Goal: Task Accomplishment & Management: Manage account settings

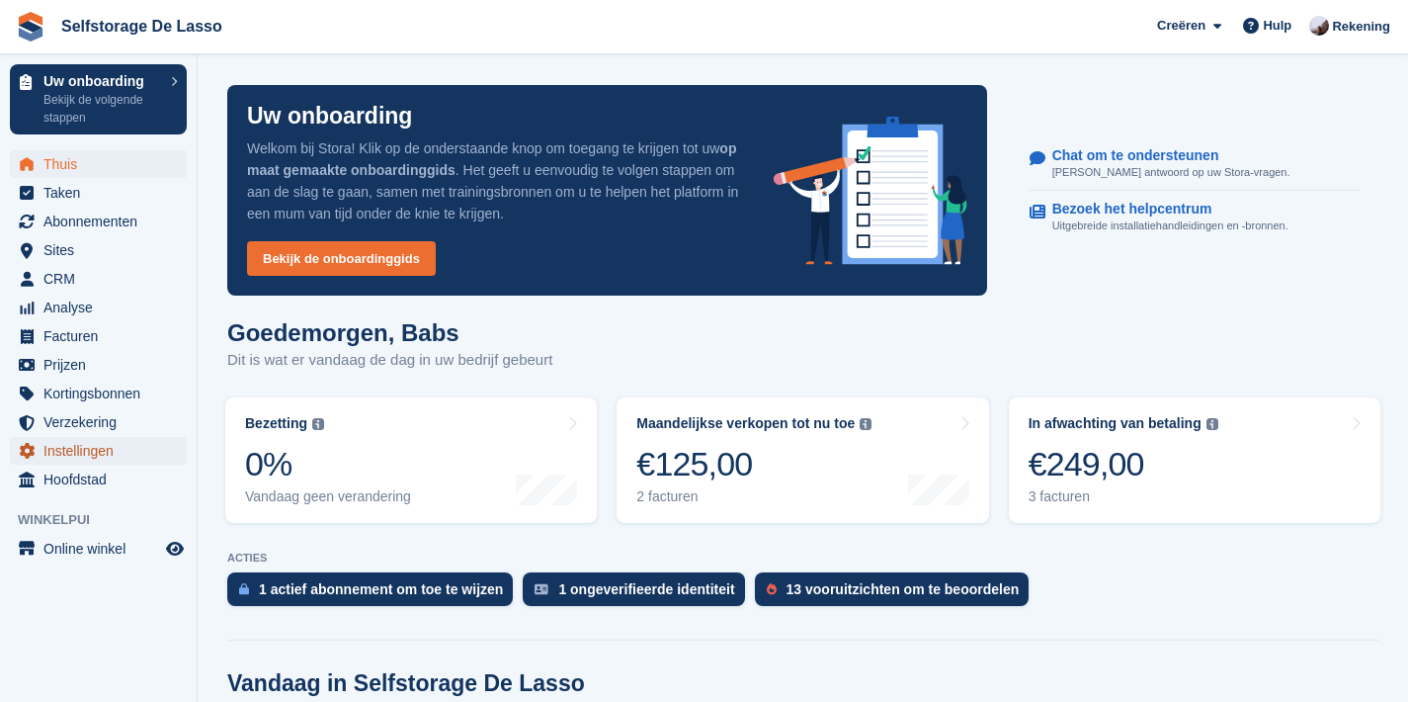
click at [75, 444] on span "Instellingen" at bounding box center [102, 451] width 119 height 28
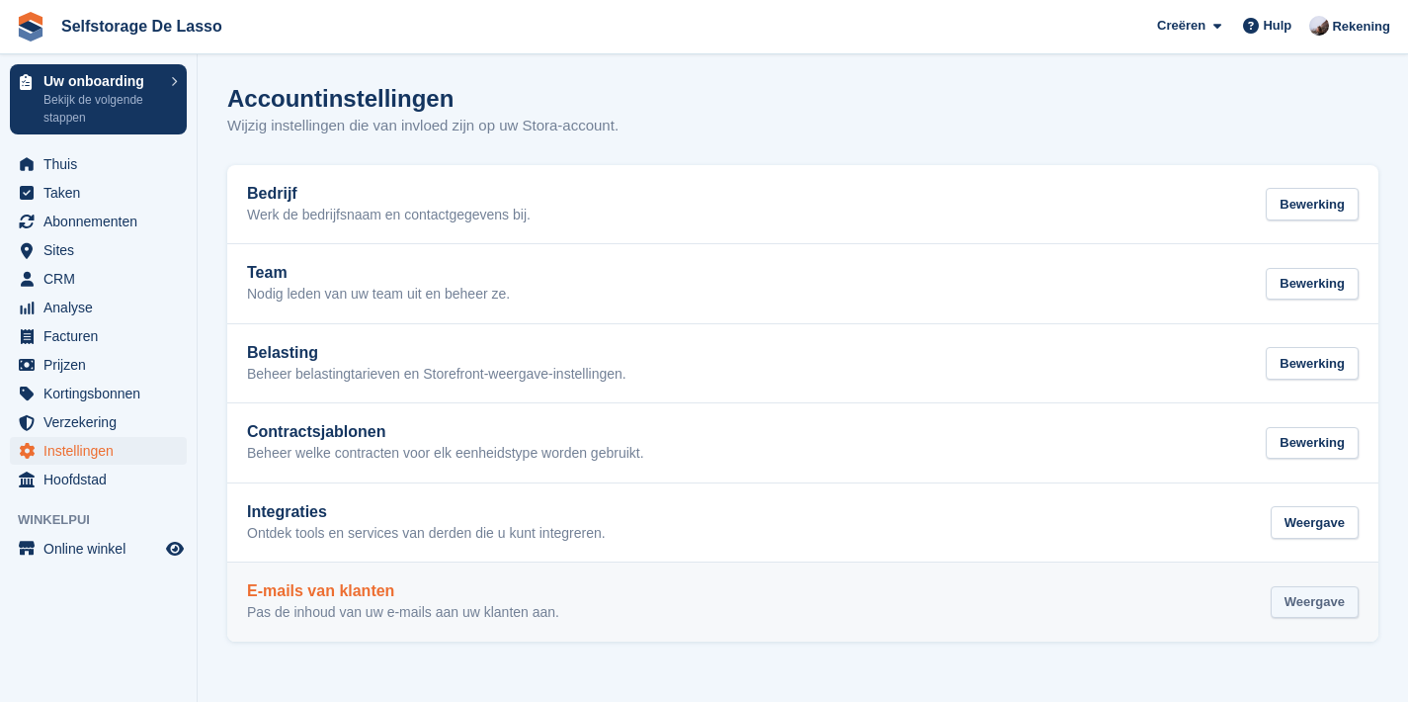
click at [1294, 593] on div "Weergave" at bounding box center [1315, 602] width 88 height 33
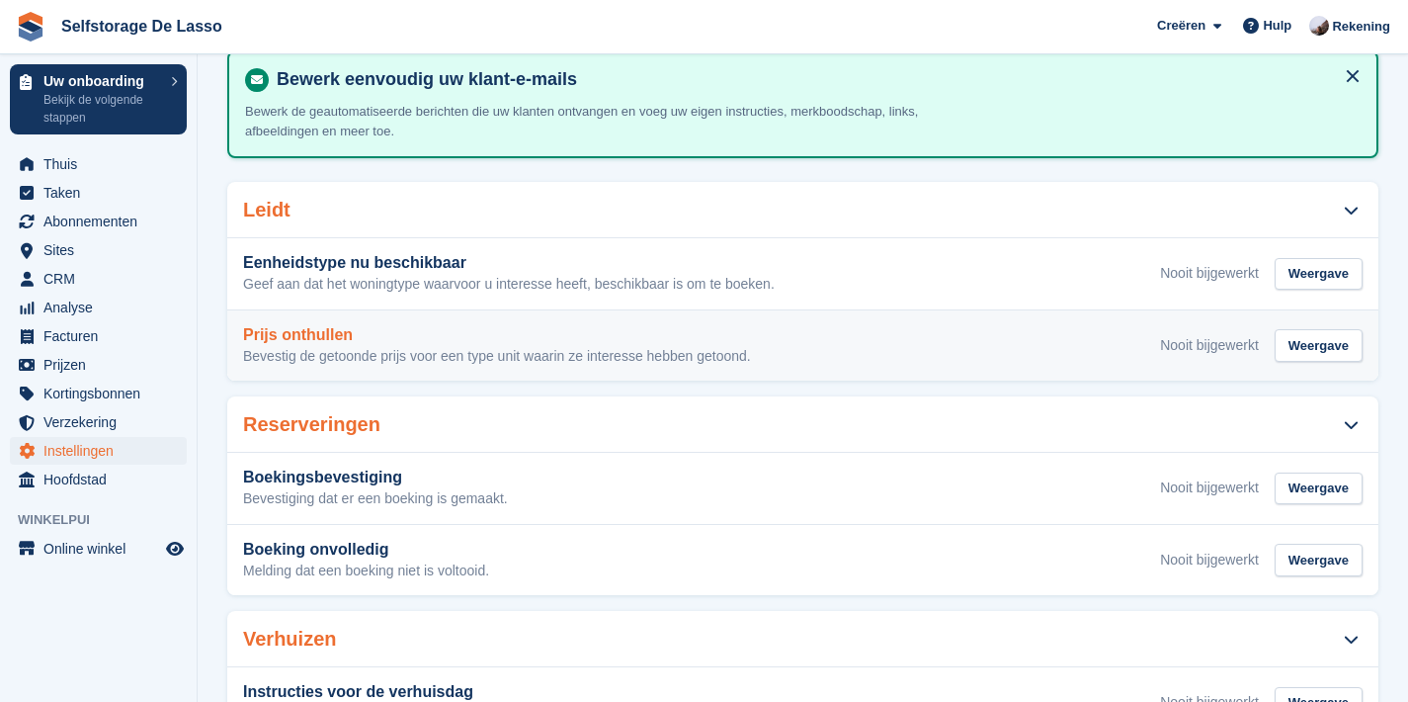
scroll to position [130, 0]
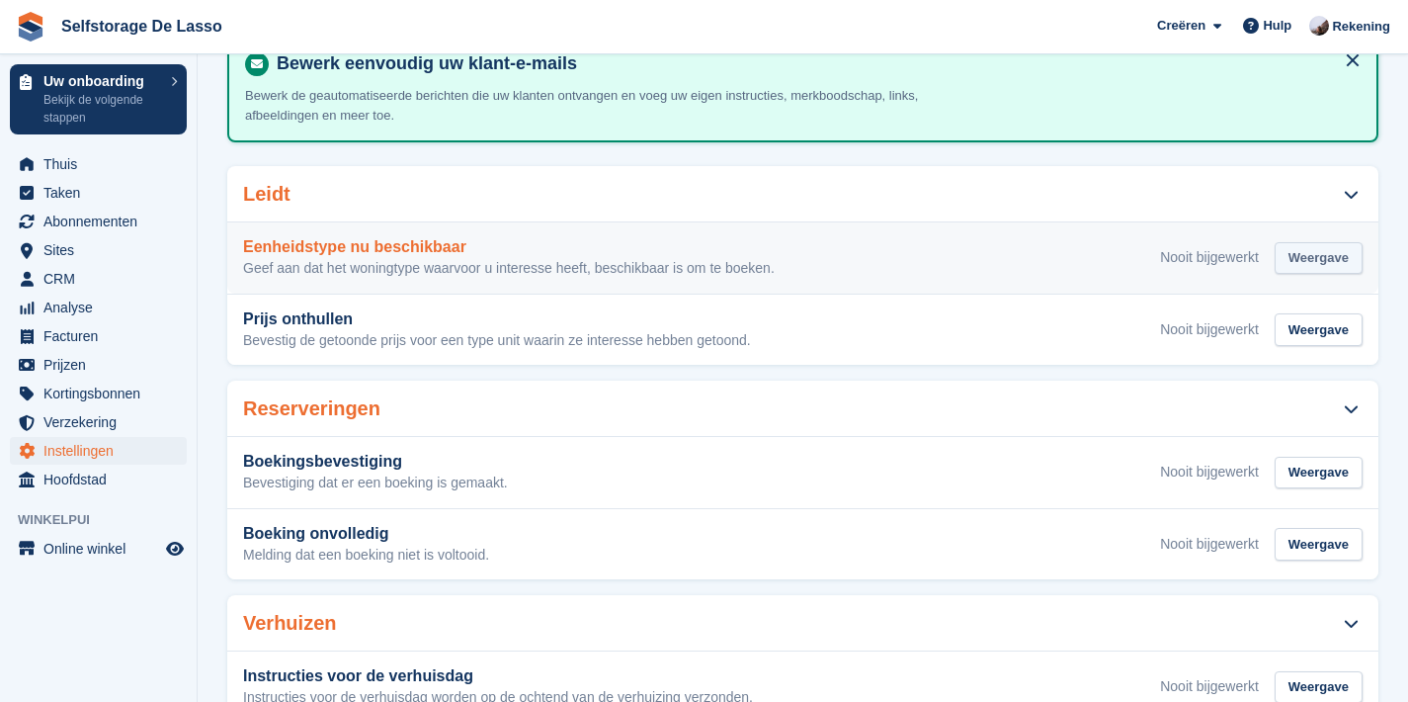
click at [1295, 261] on div "Weergave" at bounding box center [1319, 258] width 88 height 33
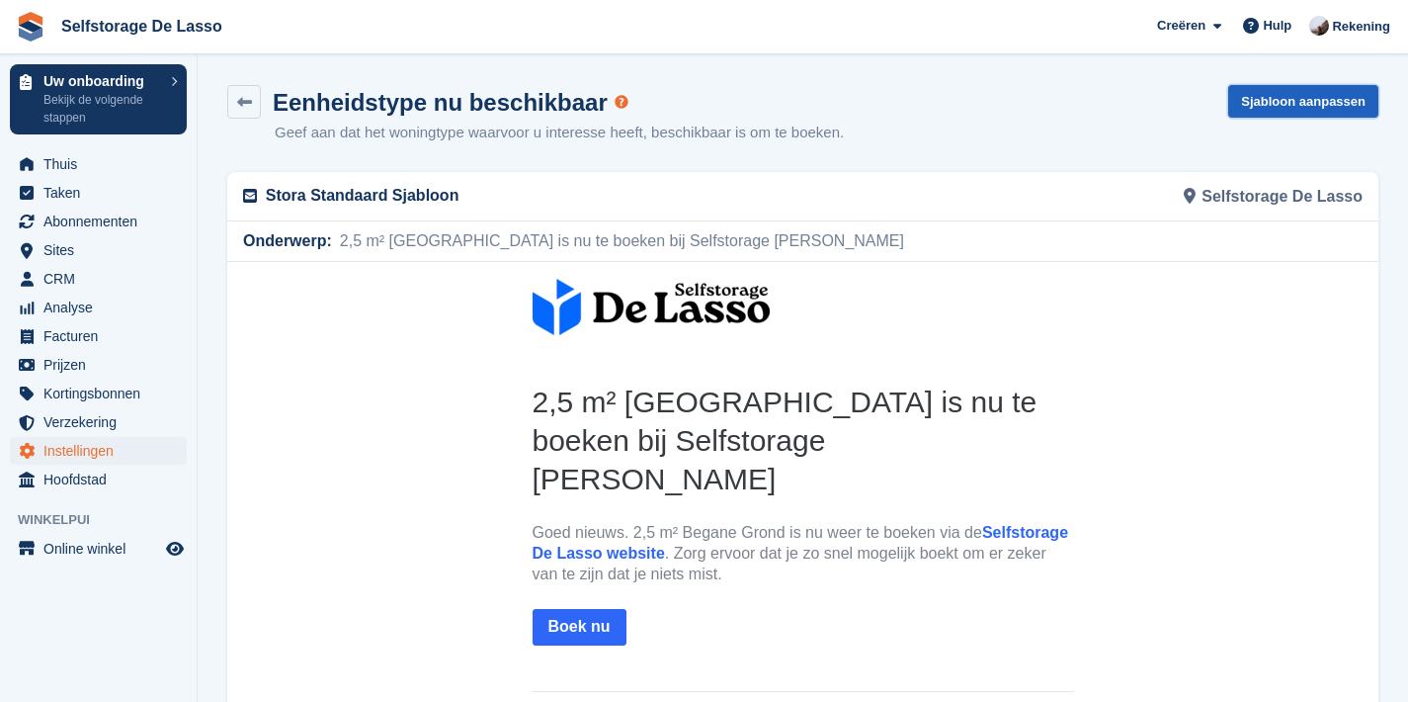
click at [1329, 106] on link "Sjabloon aanpassen" at bounding box center [1304, 101] width 150 height 33
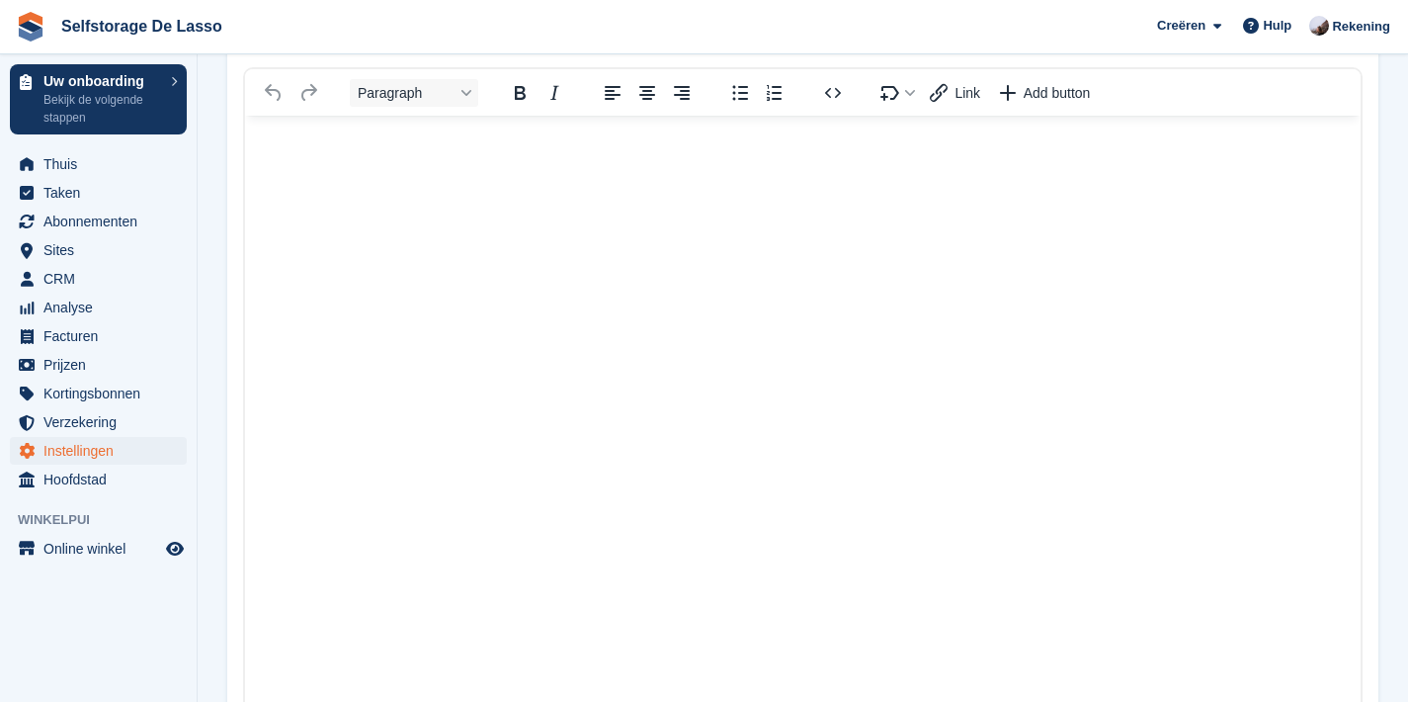
scroll to position [381, 0]
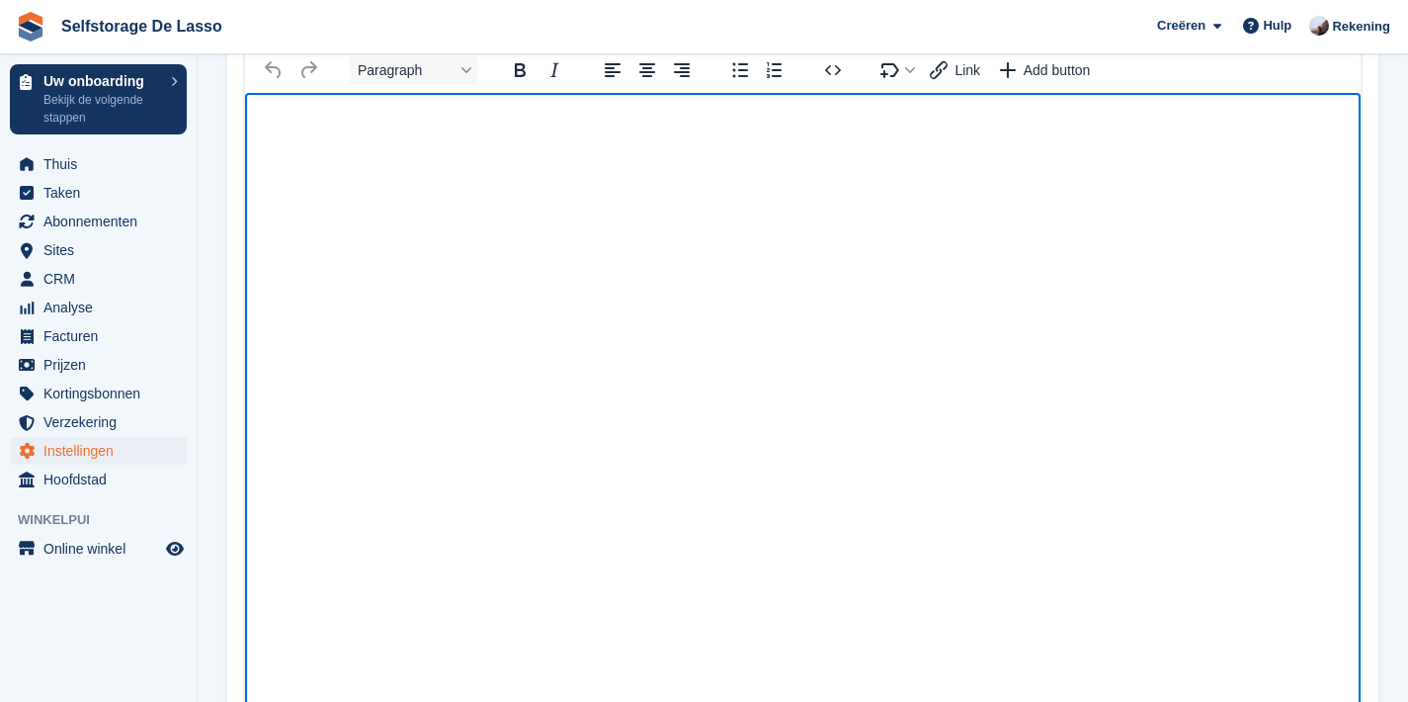
click at [721, 309] on html at bounding box center [803, 451] width 1116 height 716
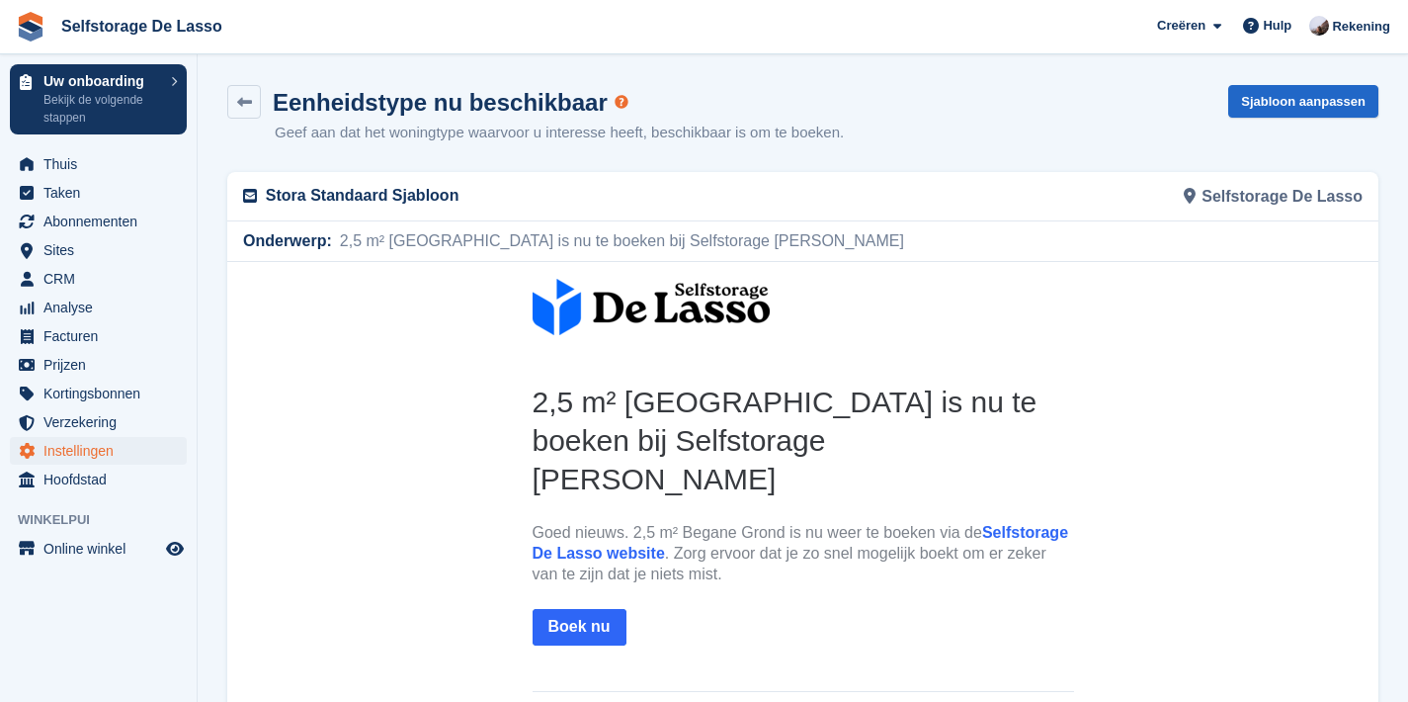
click at [702, 418] on h2 "2,5 m² Begane Grond is nu te boeken bij Selfstorage De Lasso" at bounding box center [804, 440] width 542 height 116
click at [1304, 115] on link "Sjabloon aanpassen" at bounding box center [1304, 101] width 150 height 33
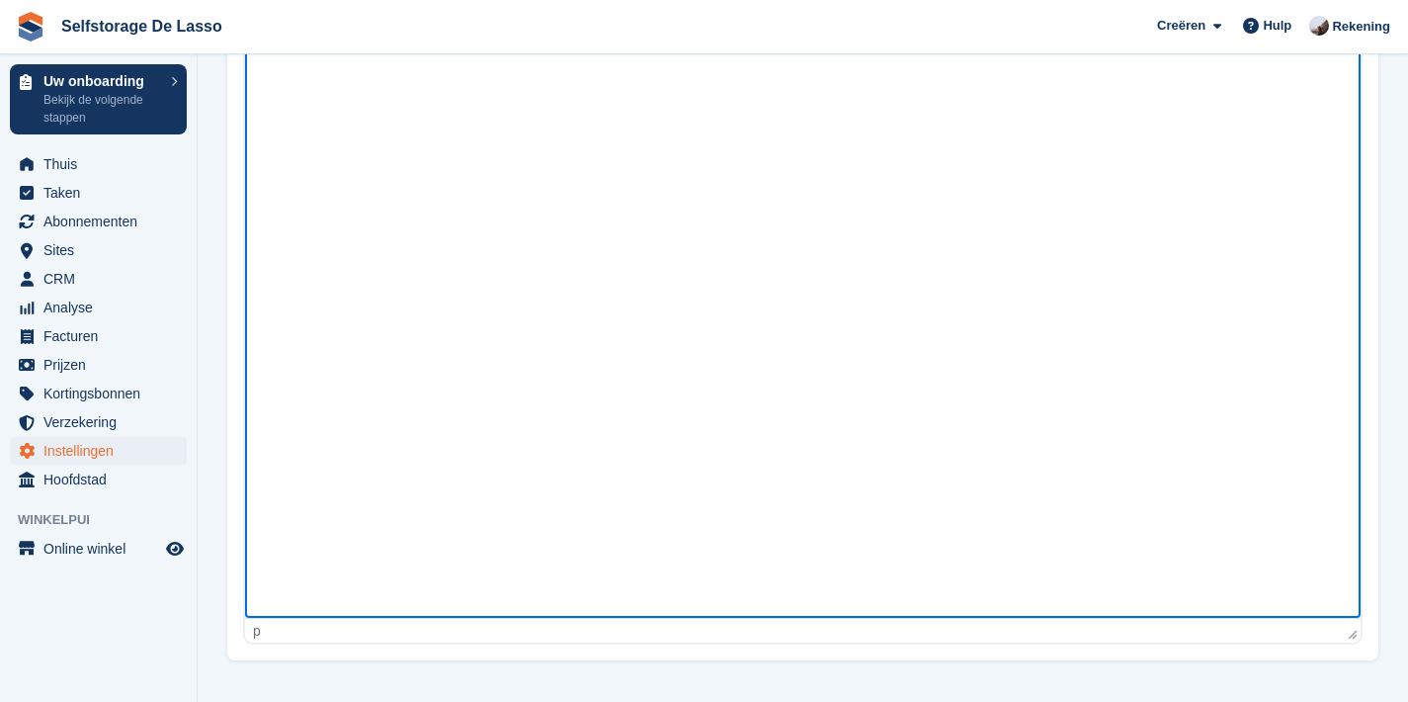
scroll to position [474, 0]
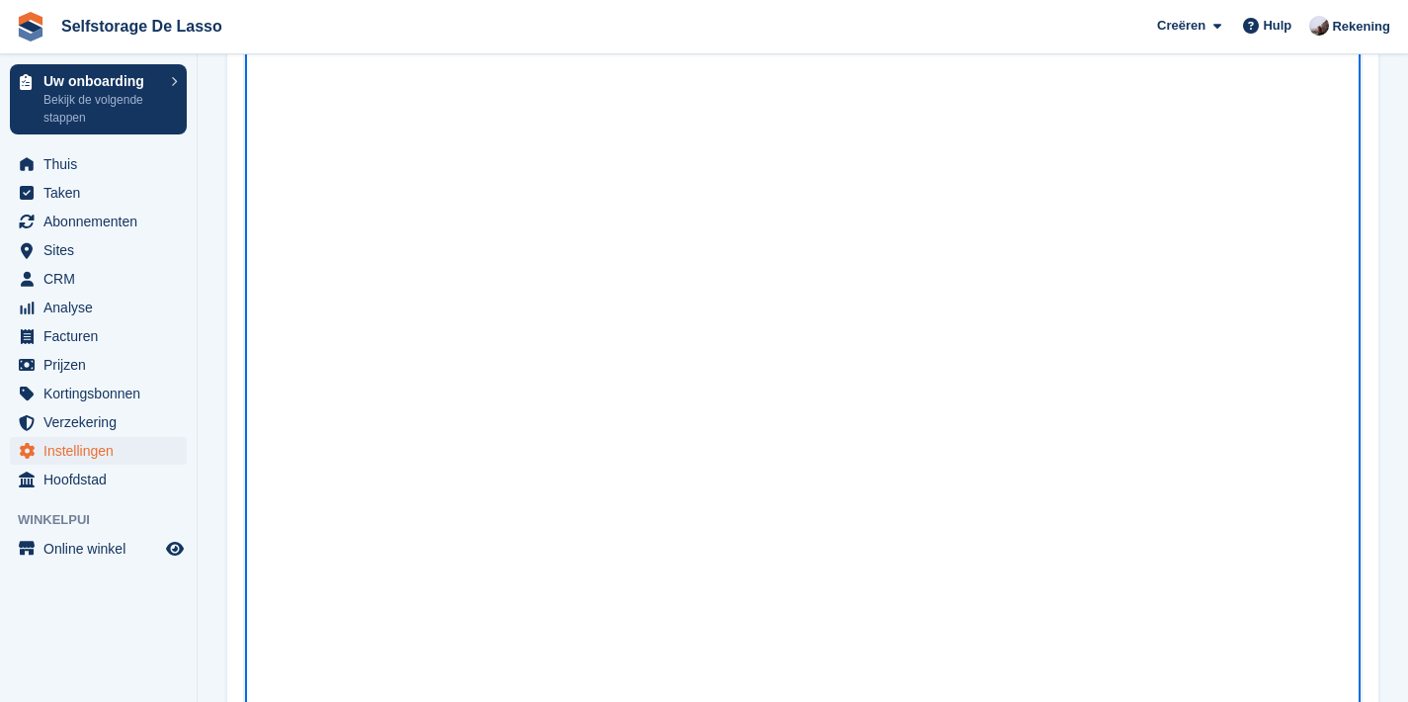
drag, startPoint x: 391, startPoint y: 324, endPoint x: 576, endPoint y: 369, distance: 190.1
click at [574, 368] on html at bounding box center [803, 357] width 1116 height 716
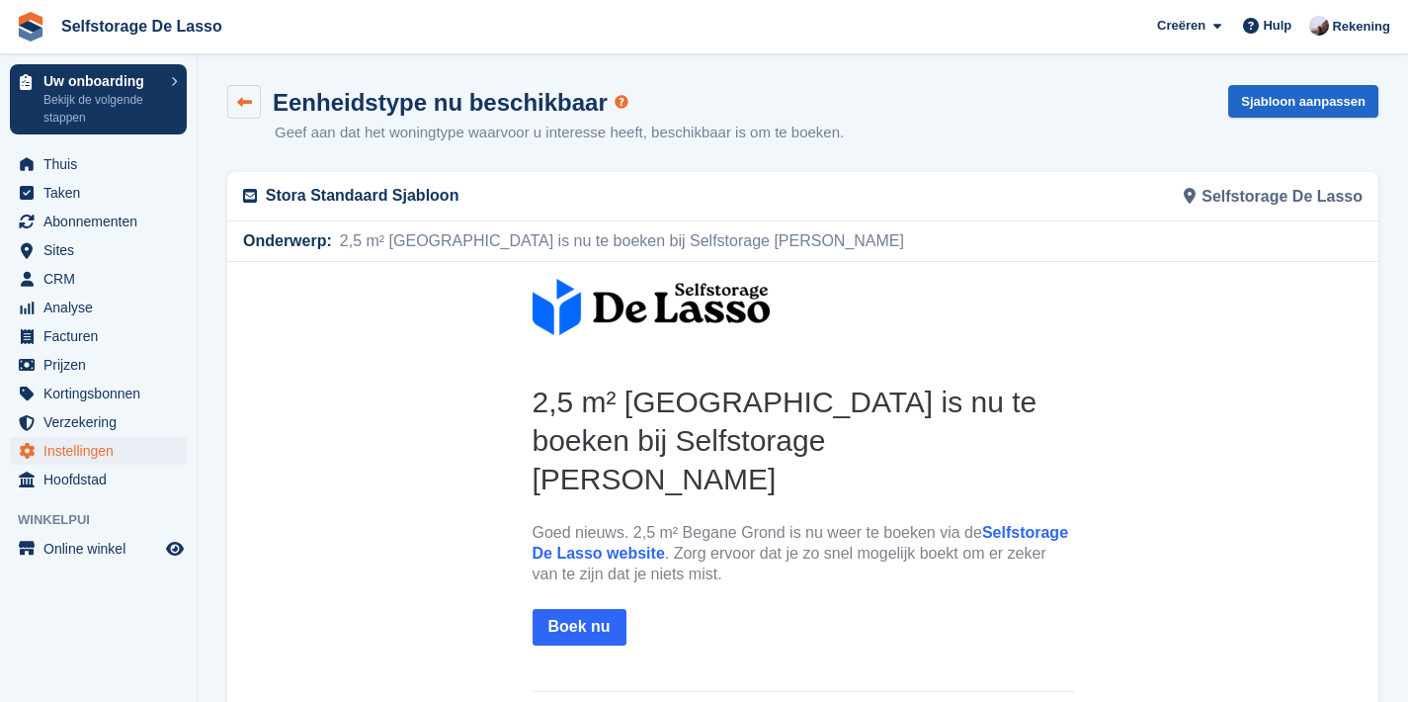
click at [250, 103] on icon at bounding box center [244, 102] width 15 height 15
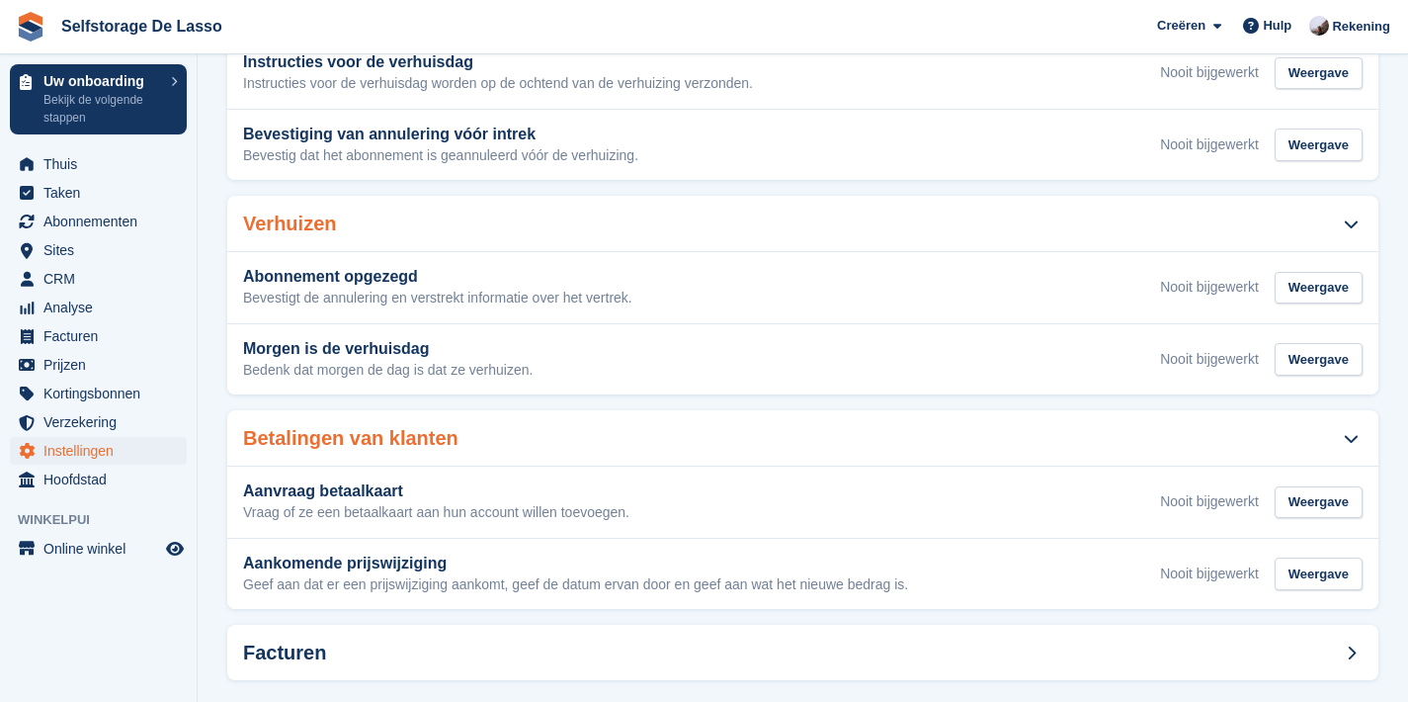
scroll to position [768, 0]
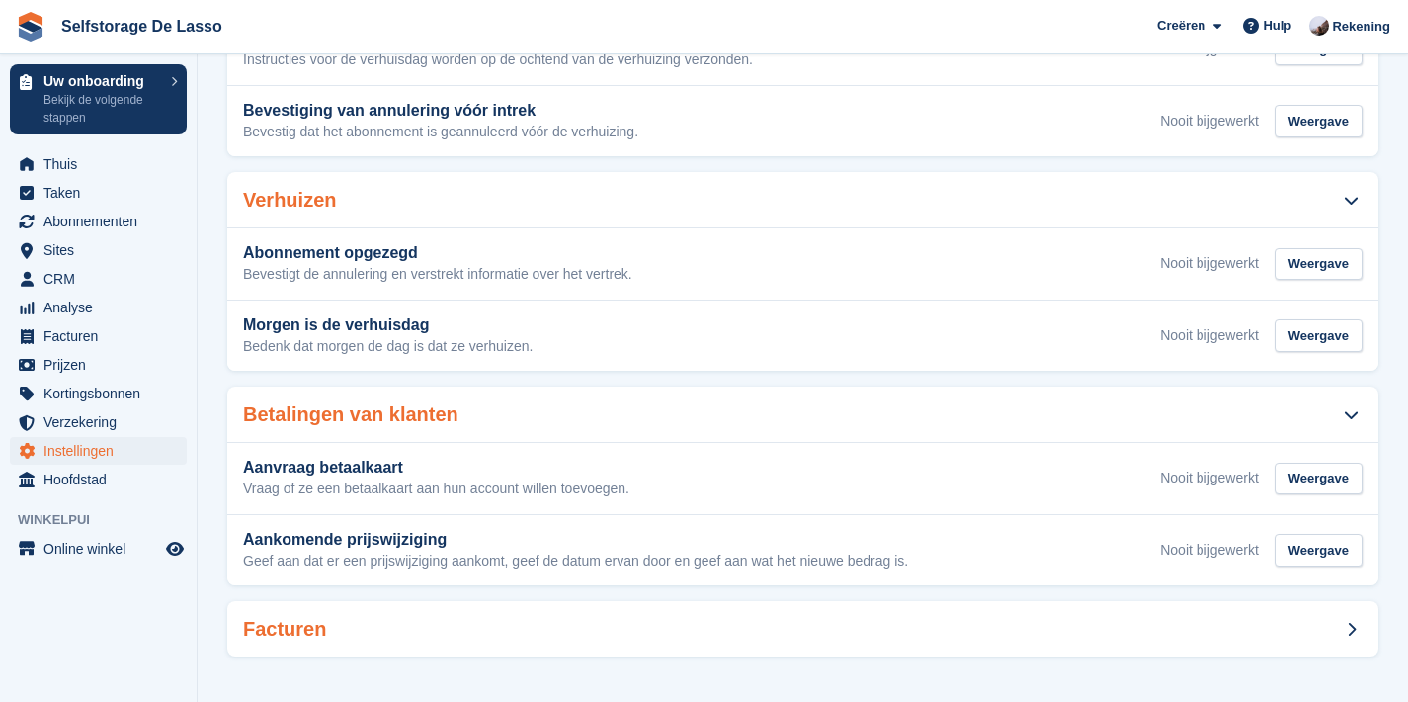
click at [1072, 634] on div "Facturen" at bounding box center [802, 628] width 1151 height 55
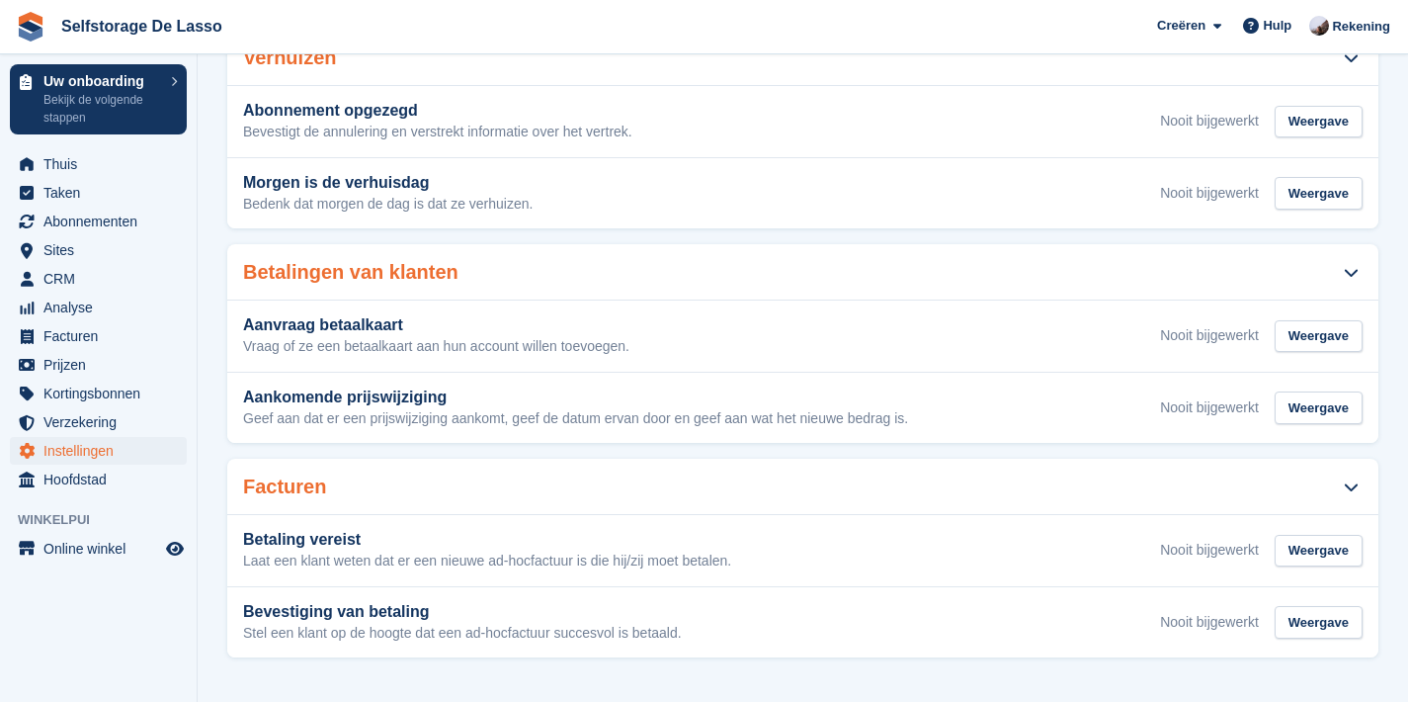
scroll to position [911, 0]
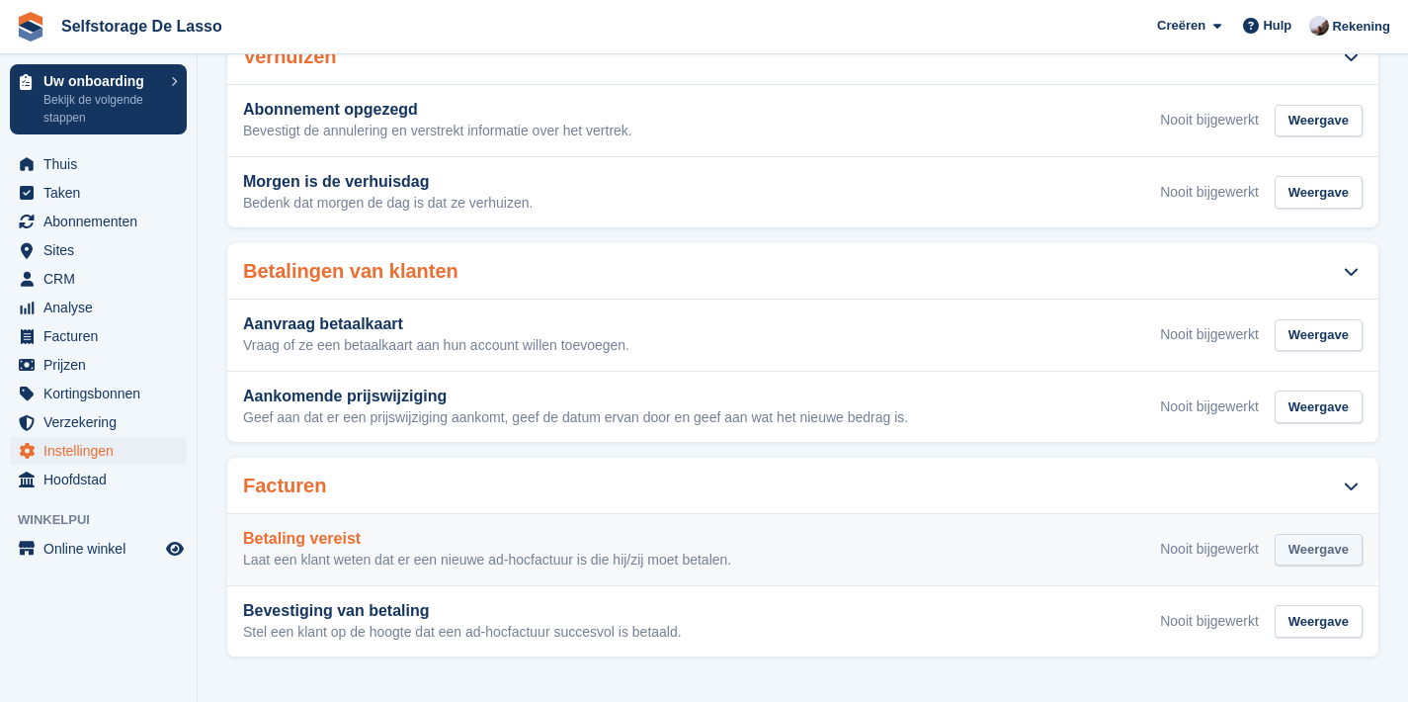
click at [1302, 555] on div "Weergave" at bounding box center [1319, 550] width 88 height 33
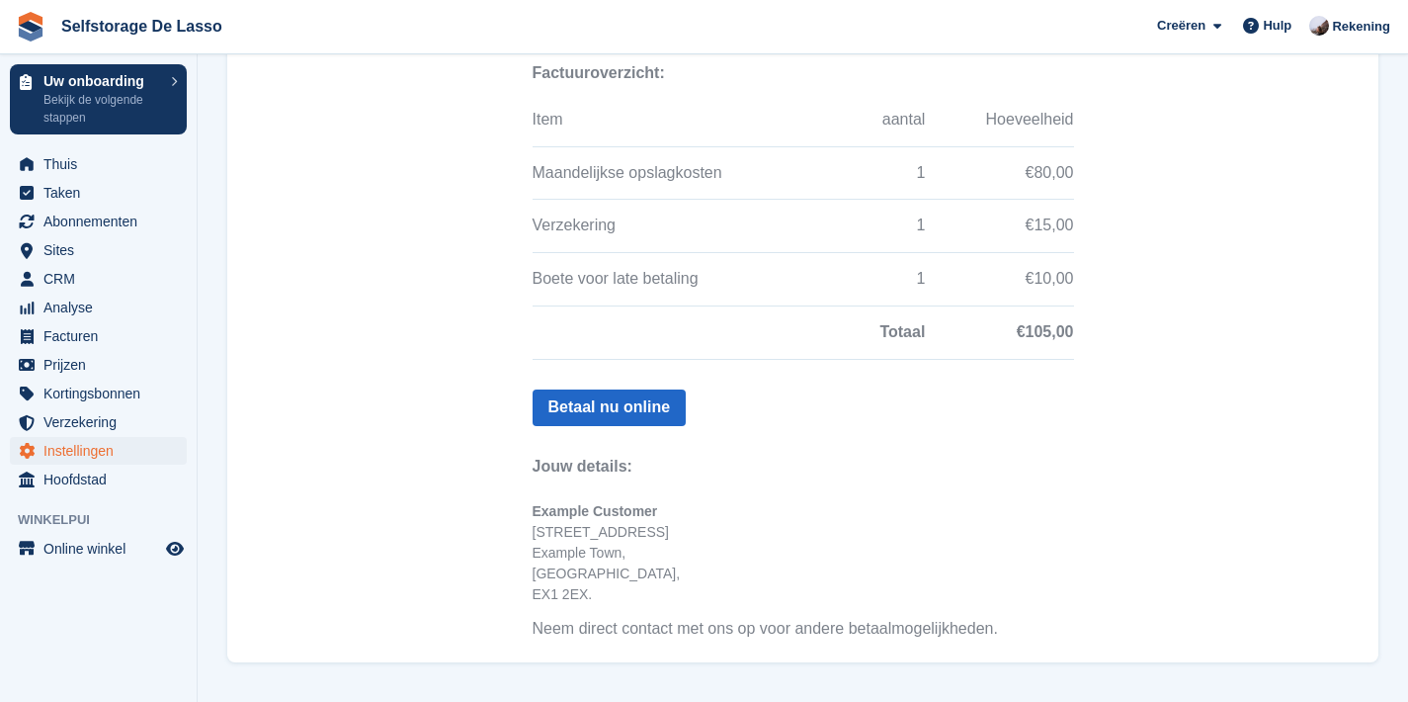
scroll to position [226, 0]
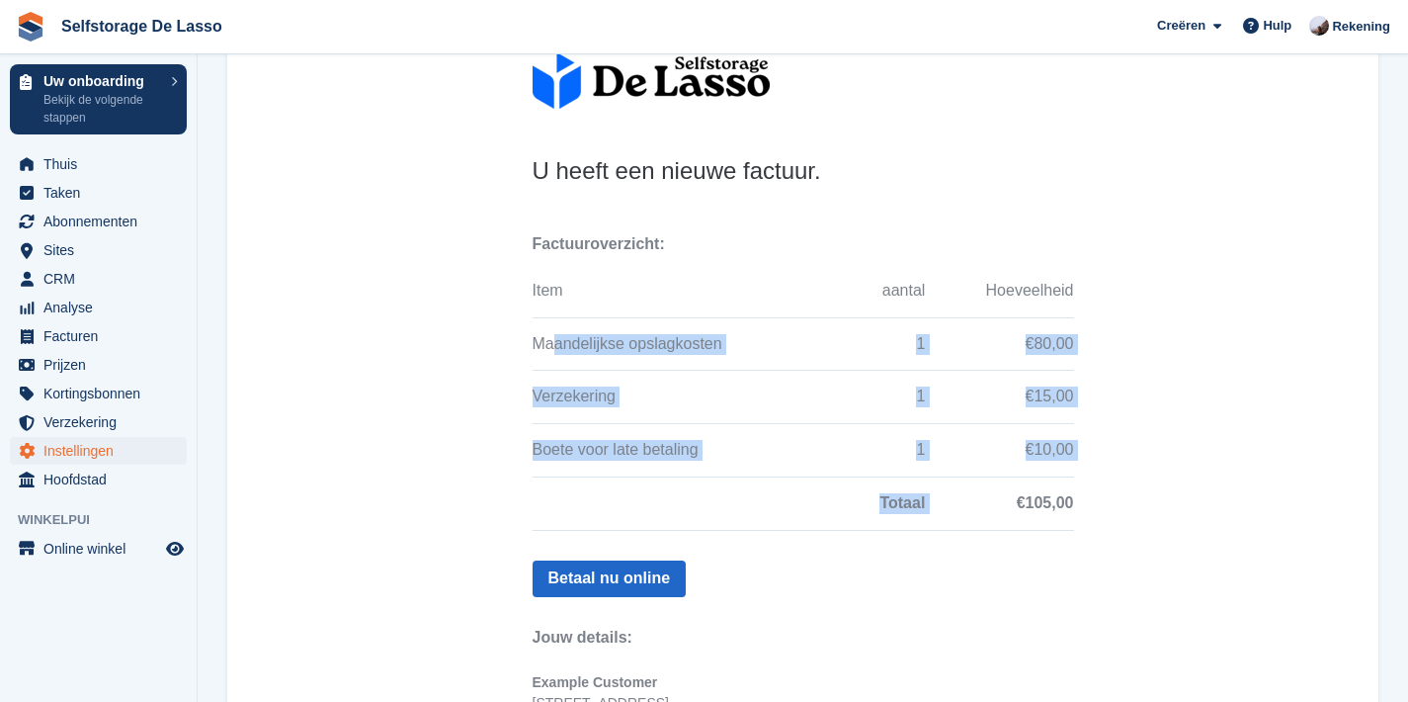
drag, startPoint x: 548, startPoint y: 334, endPoint x: 1032, endPoint y: 512, distance: 516.0
click at [1032, 512] on tbody "Maandelijkse opslagkosten 1 €80,00 Verzekering 1 €15,00 Boete voor late betalin…" at bounding box center [804, 422] width 542 height 213
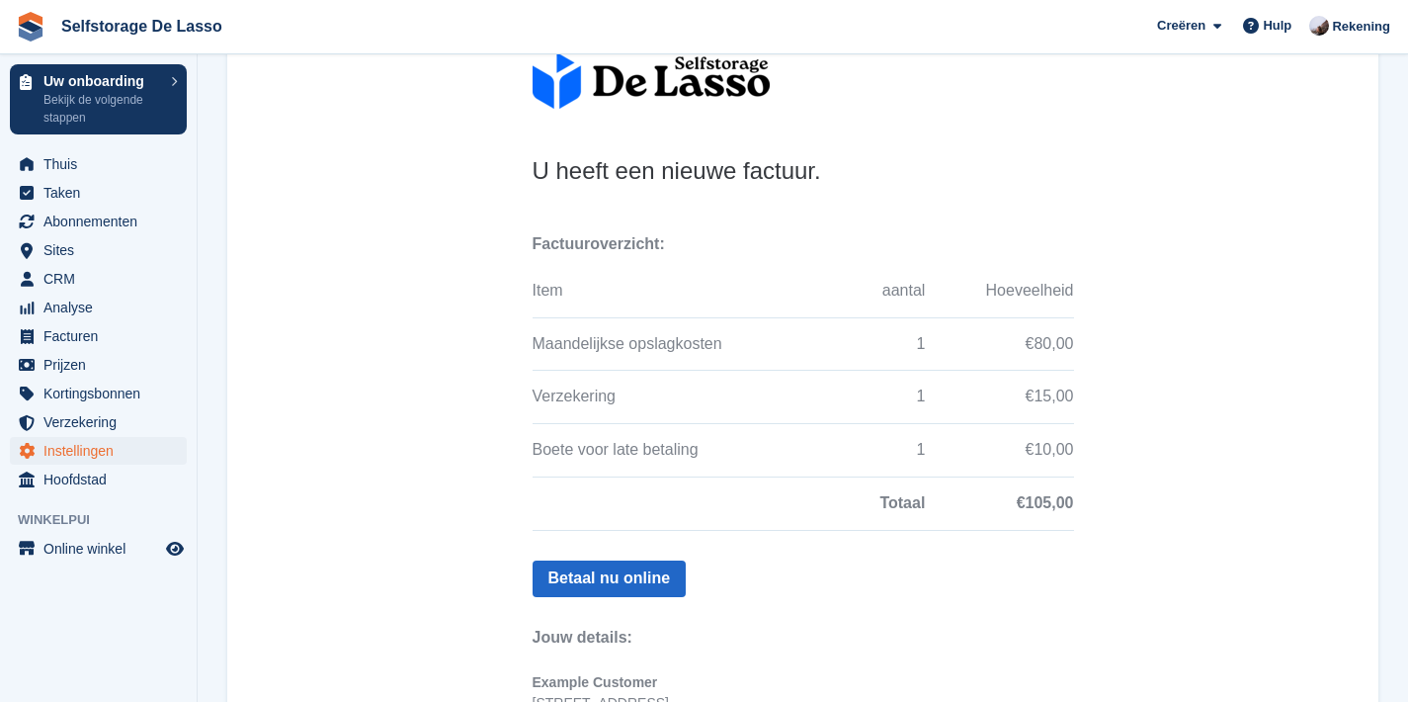
click at [1162, 484] on center "U heeft een nieuwe factuur. Factuuroverzicht: Item aantal Hoeveelheid Maandelij…" at bounding box center [802, 540] width 1151 height 1010
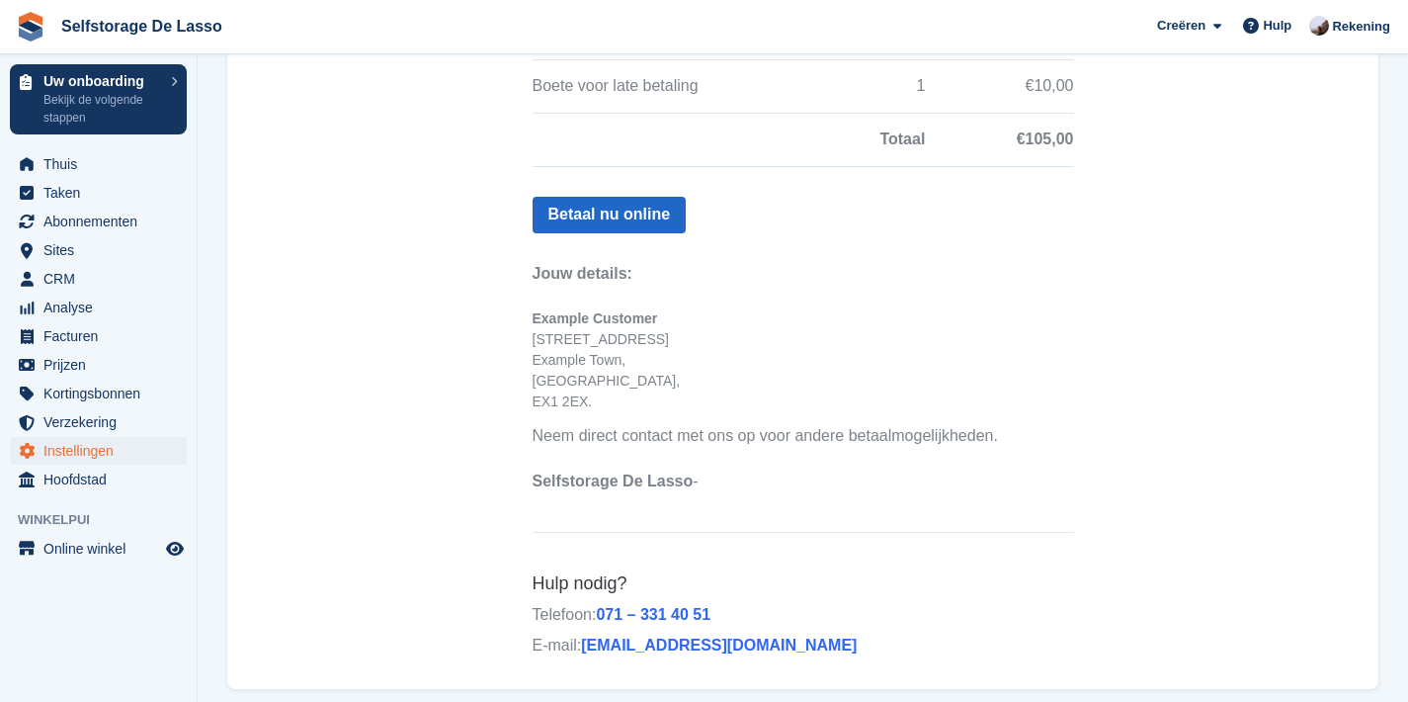
scroll to position [397, 0]
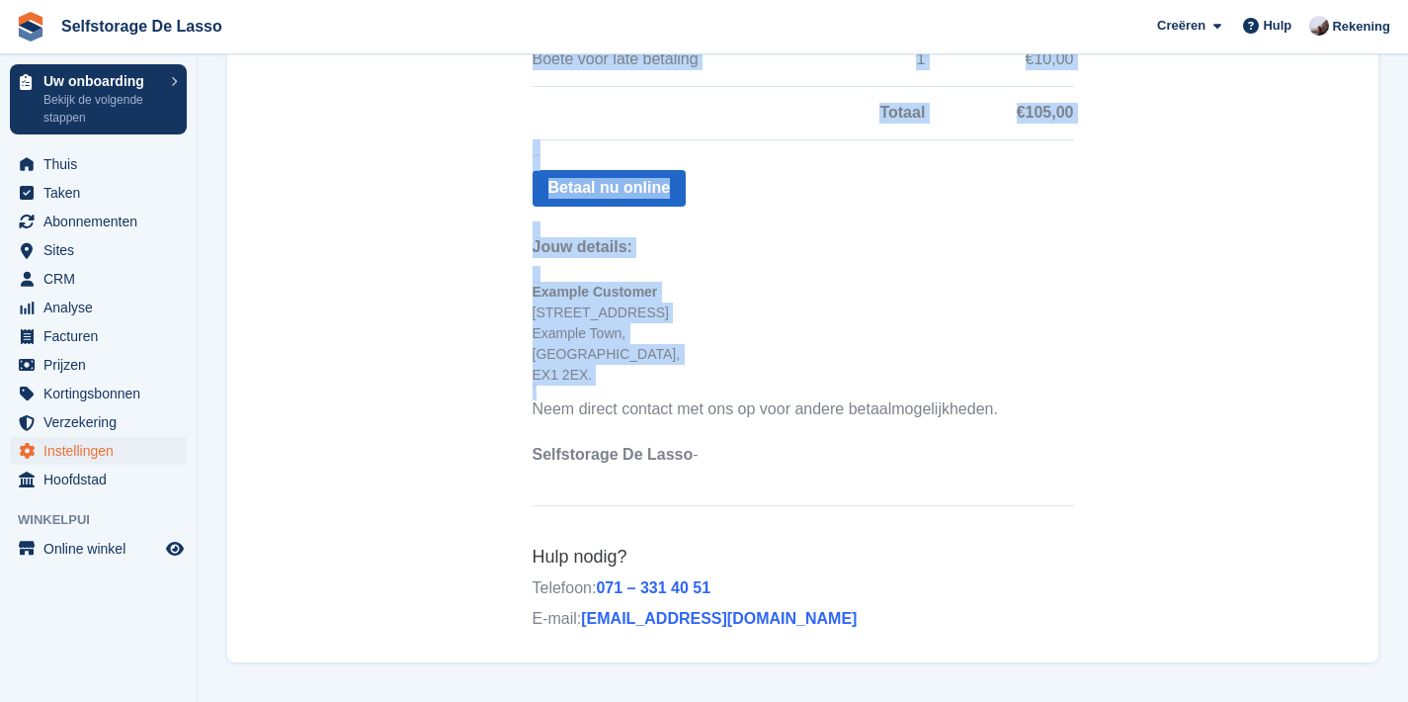
drag, startPoint x: 560, startPoint y: 290, endPoint x: 875, endPoint y: 440, distance: 348.4
click at [860, 429] on th "U heeft een nieuwe factuur. Factuuroverzicht: Item aantal Hoeveelheid Maandelij…" at bounding box center [803, 128] width 573 height 725
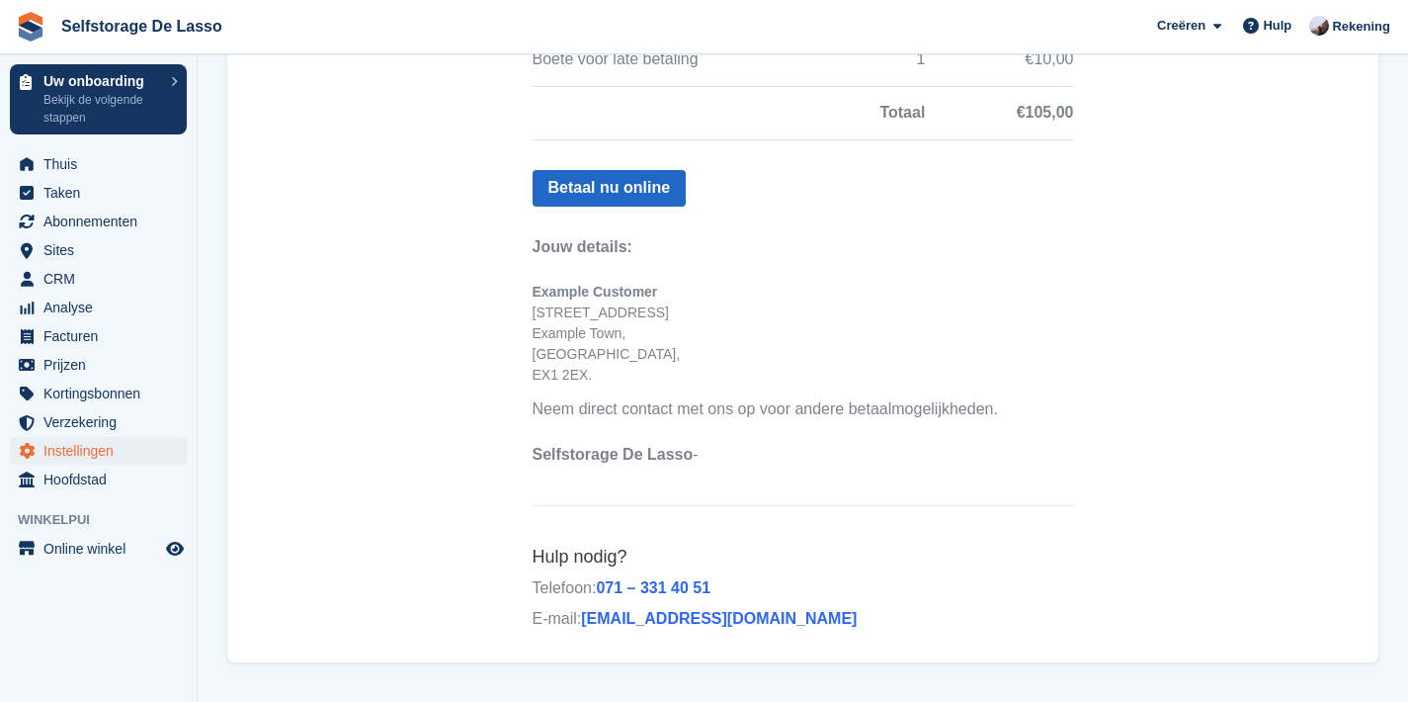
click at [875, 440] on td at bounding box center [804, 437] width 542 height 15
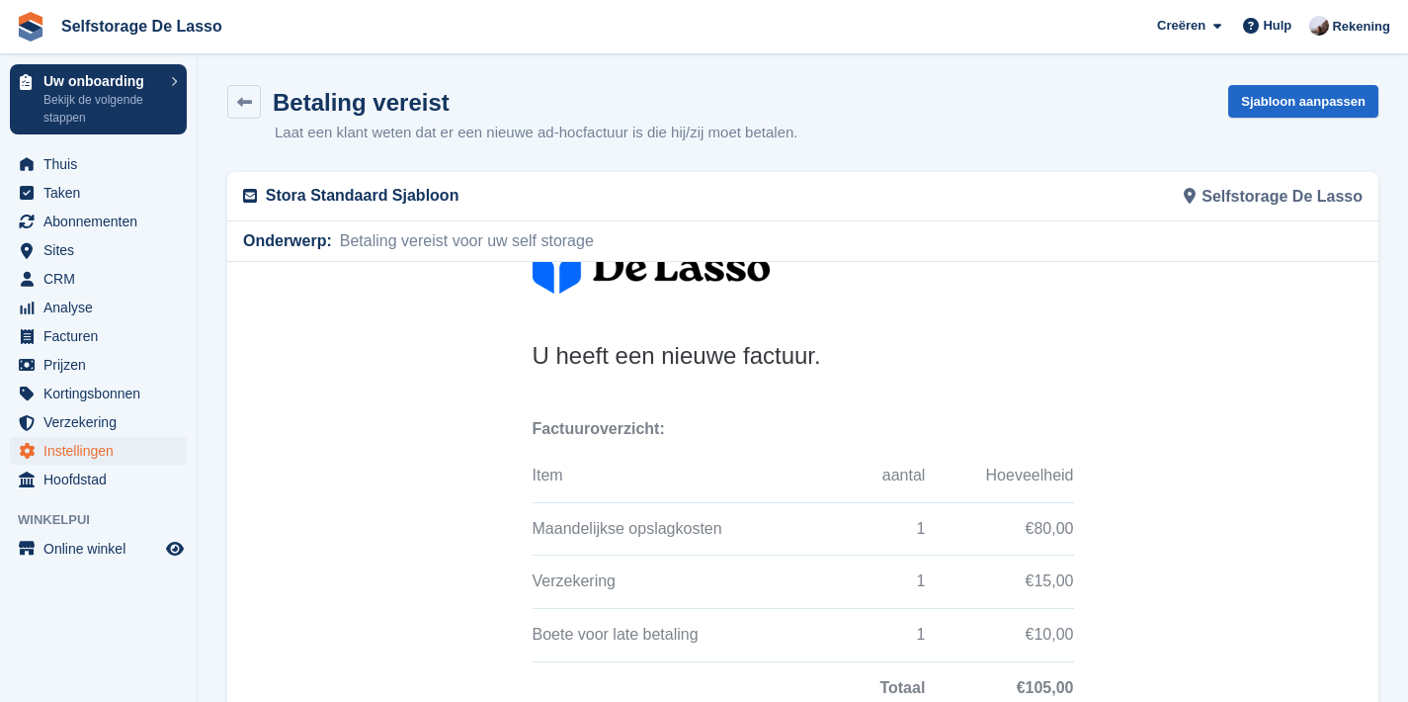
scroll to position [0, 0]
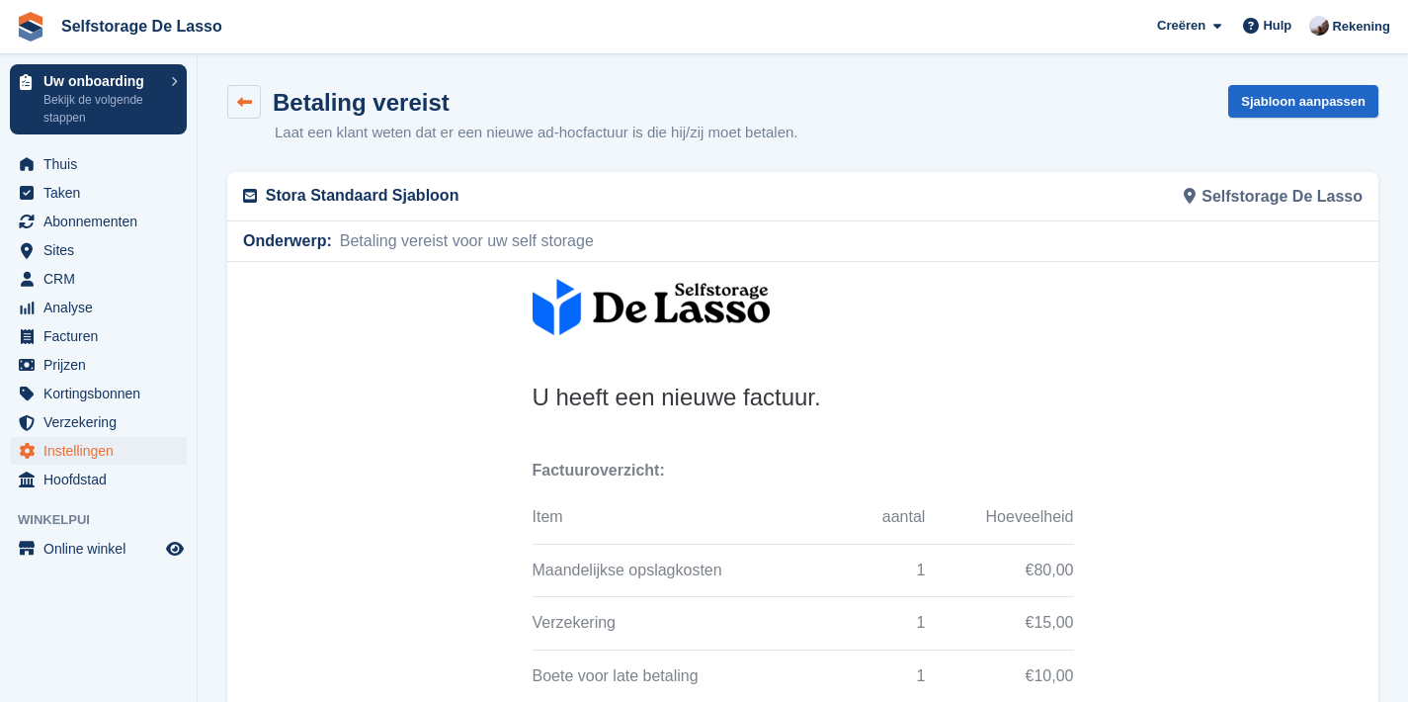
click at [242, 101] on icon at bounding box center [244, 102] width 15 height 15
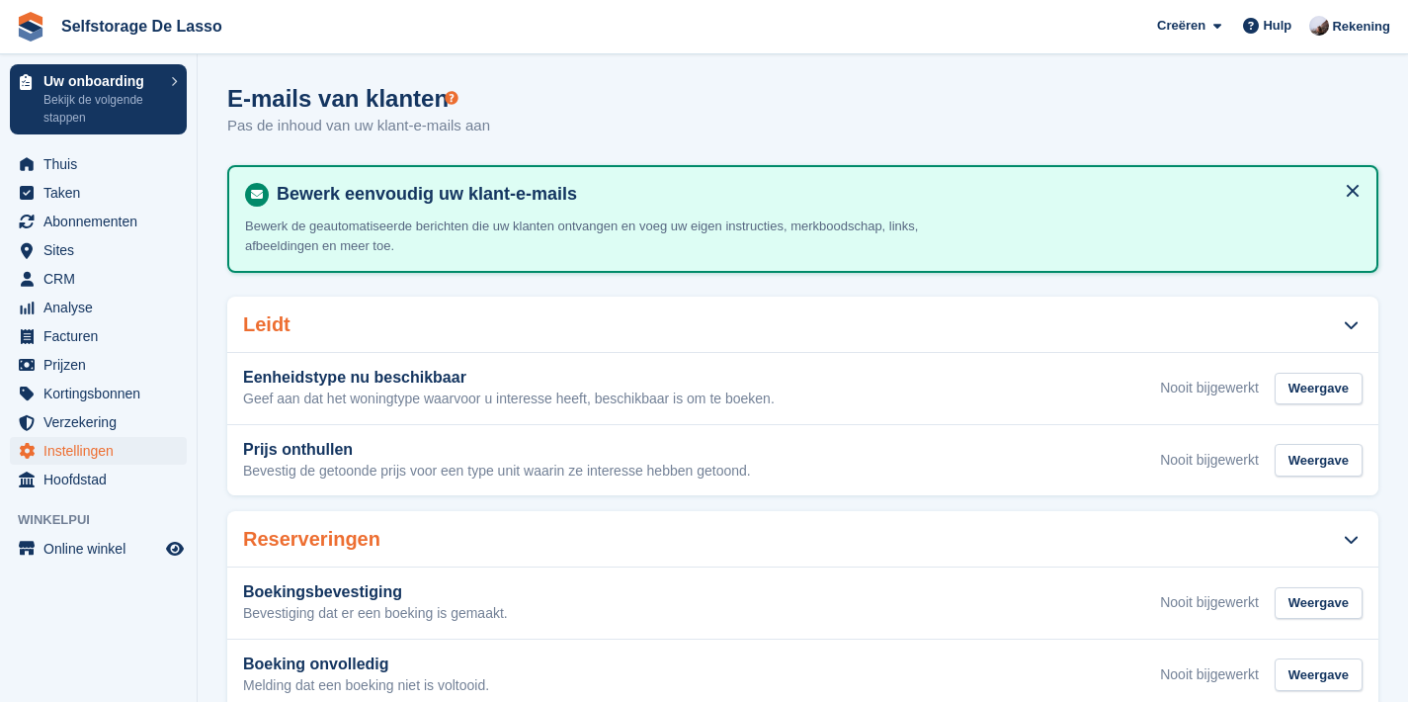
drag, startPoint x: 593, startPoint y: 113, endPoint x: 748, endPoint y: 128, distance: 156.0
click at [605, 112] on div "E-mails van klanten Pas de inhoud van uw klant-e-mails aan" at bounding box center [802, 123] width 1151 height 76
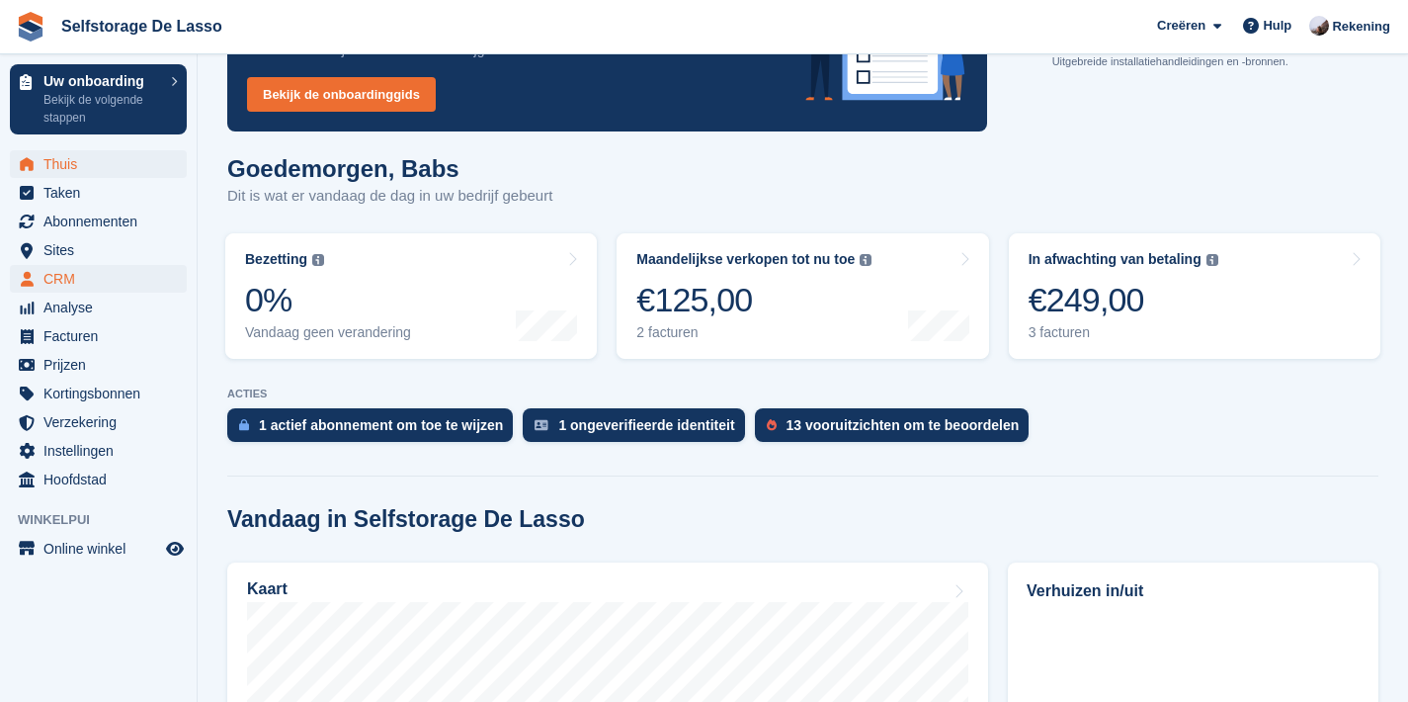
scroll to position [168, 0]
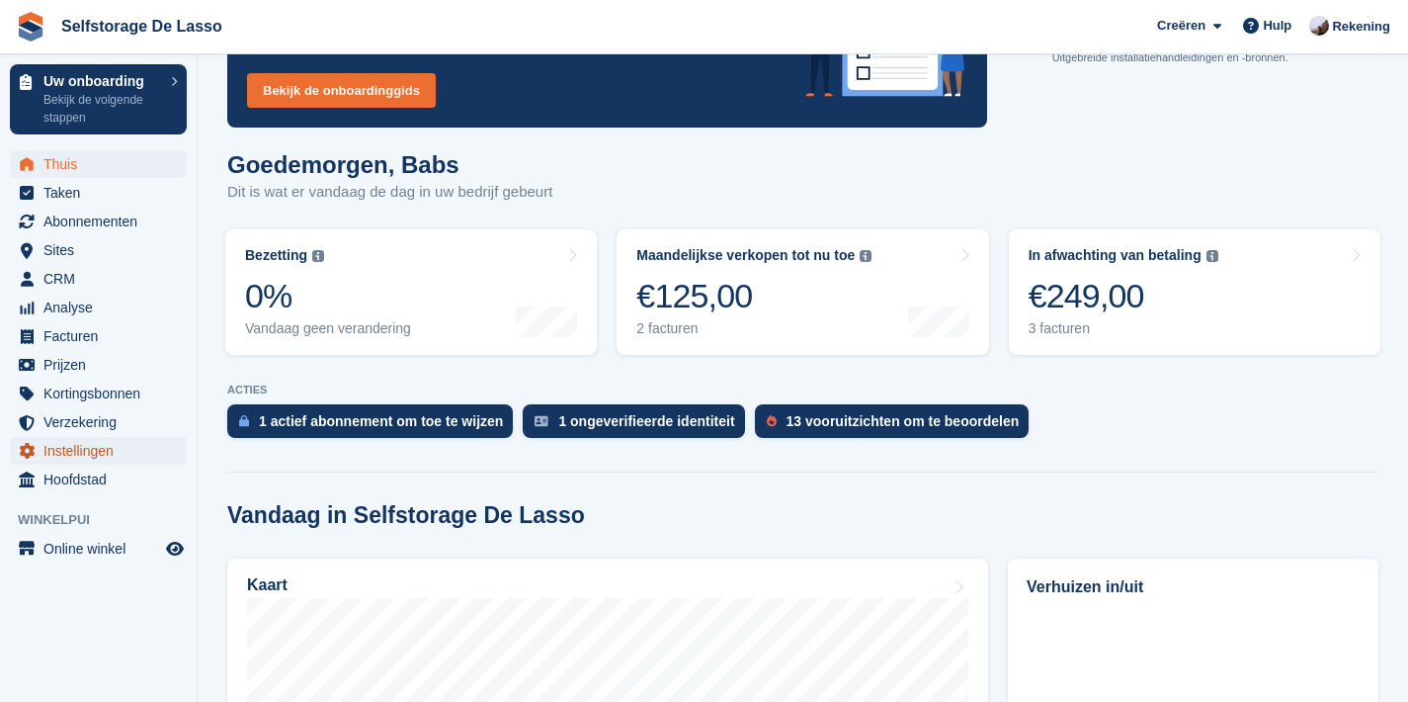
click at [92, 453] on span "Instellingen" at bounding box center [102, 451] width 119 height 28
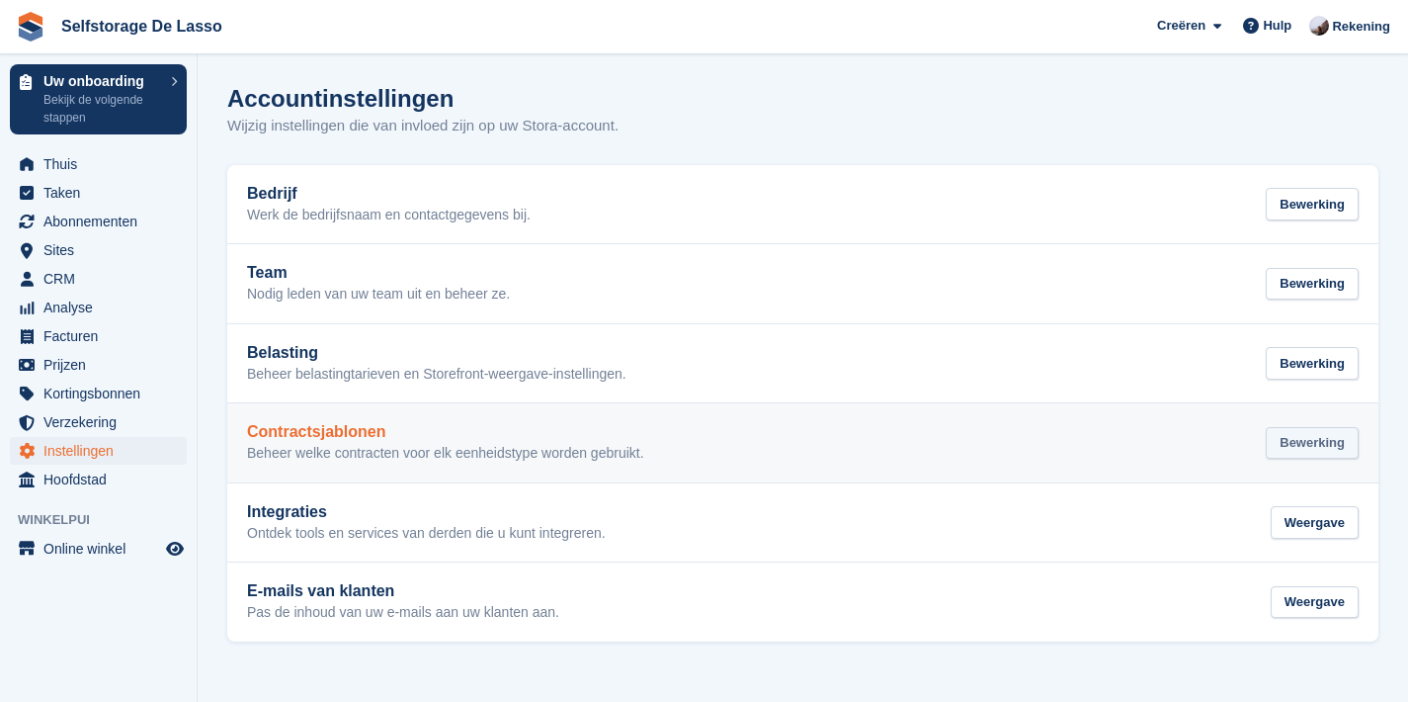
click at [1295, 445] on div "Bewerking" at bounding box center [1312, 443] width 93 height 33
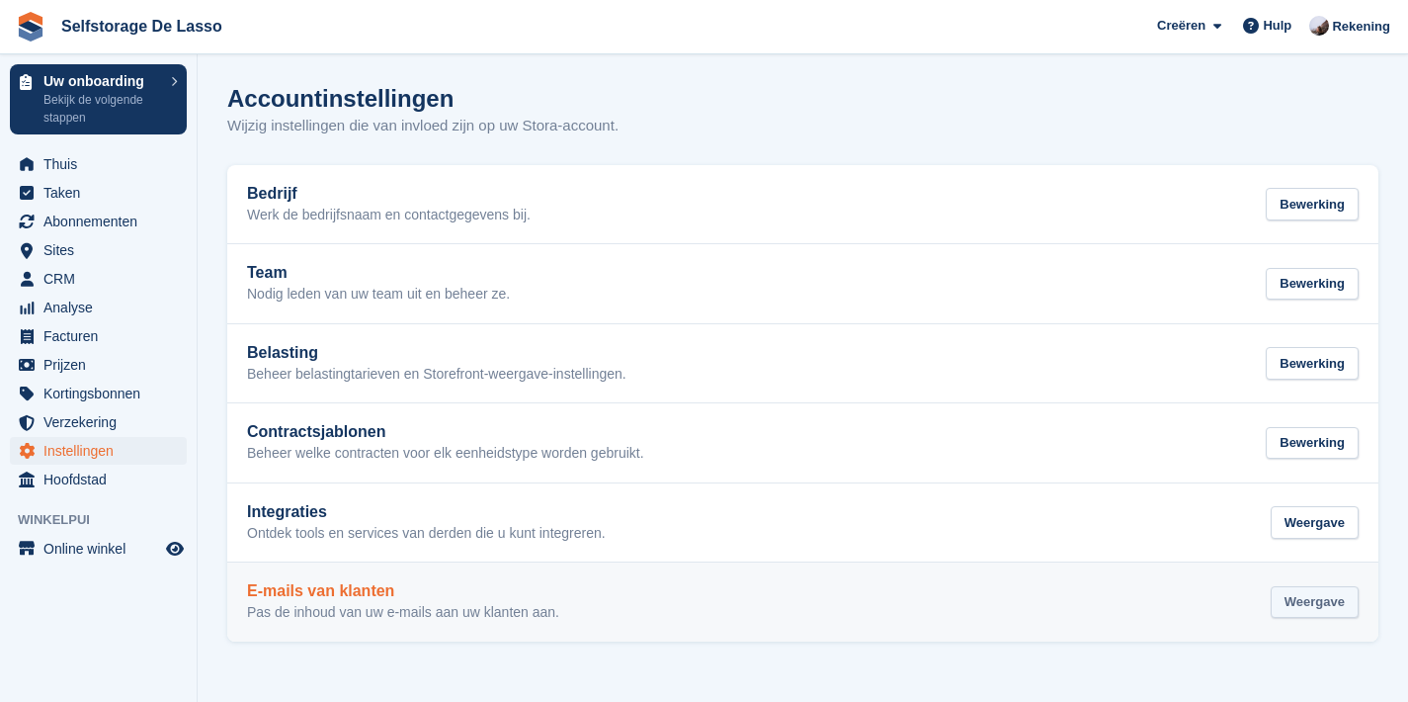
click at [1298, 609] on div "Weergave" at bounding box center [1315, 602] width 88 height 33
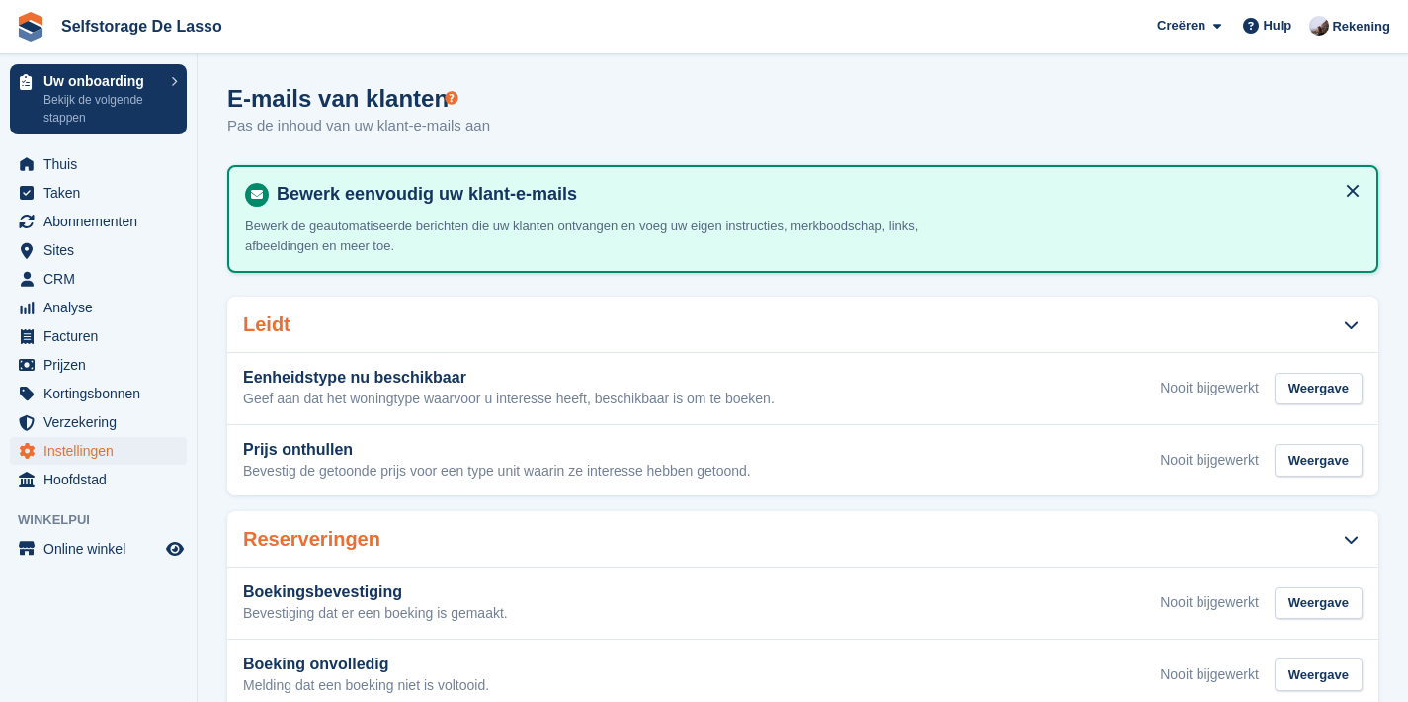
scroll to position [35, 0]
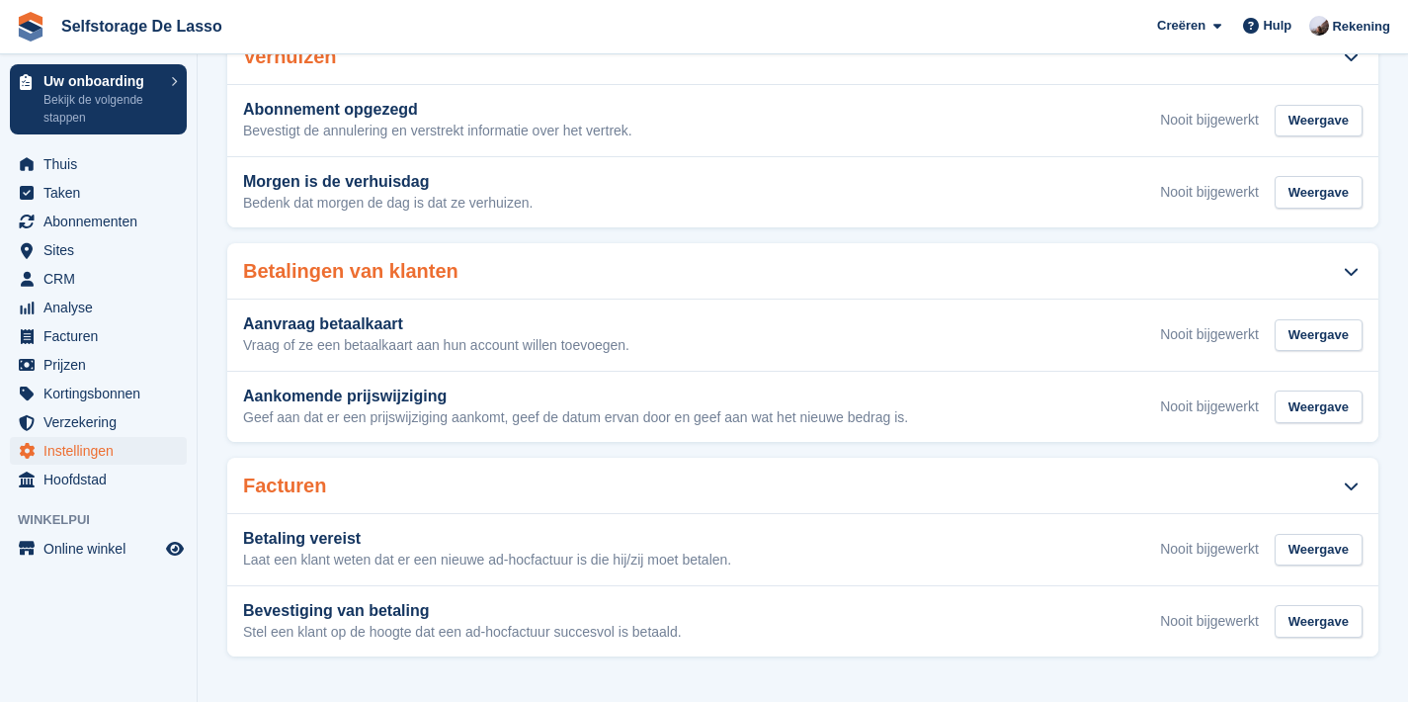
scroll to position [0, 0]
